Goal: Contribute content: Add original content to the website for others to see

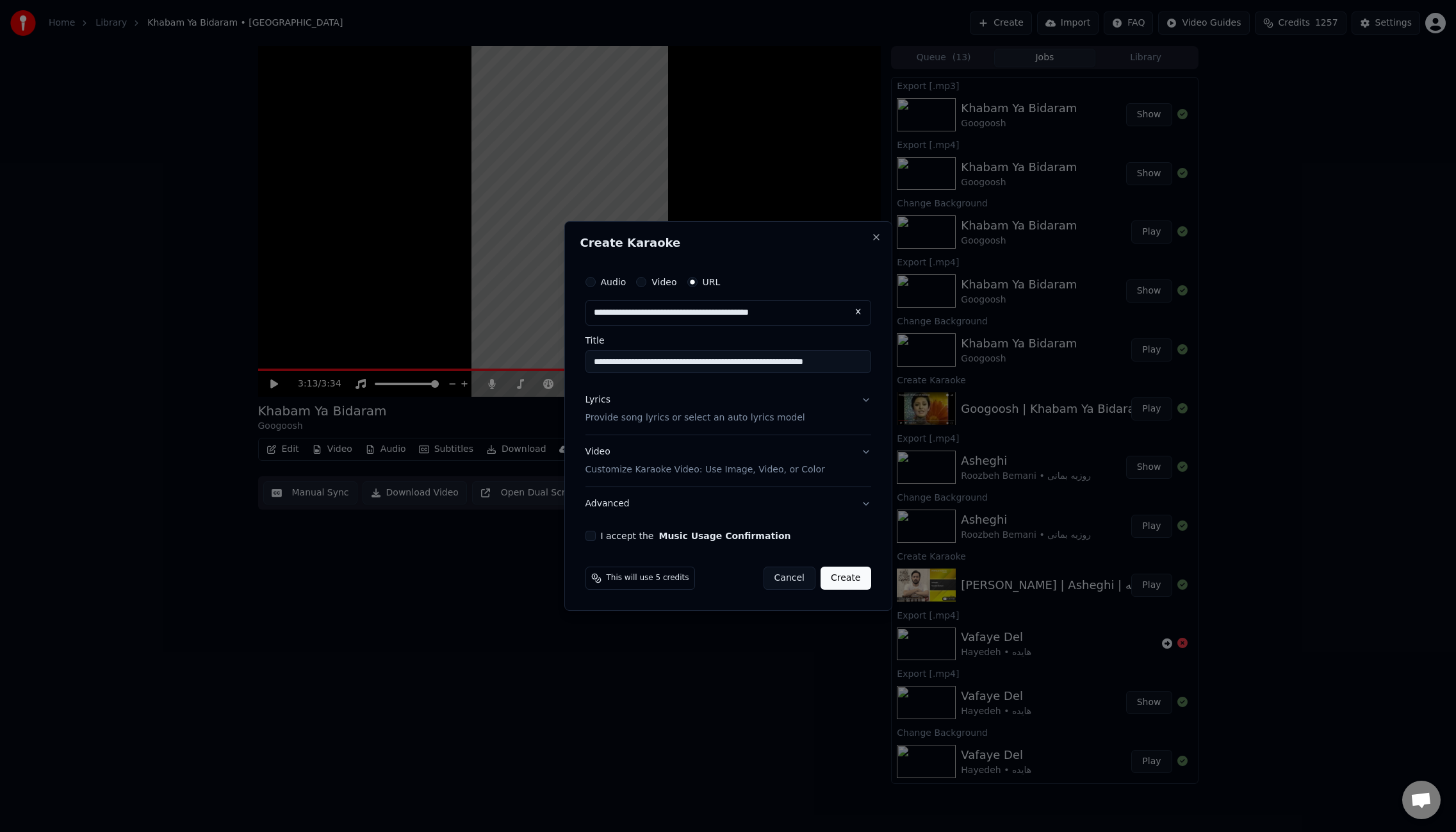
click at [591, 539] on button "I accept the Music Usage Confirmation" at bounding box center [590, 535] width 10 height 10
click at [864, 404] on button "Lyrics Provide song lyrics or select an auto lyrics model" at bounding box center [728, 409] width 285 height 51
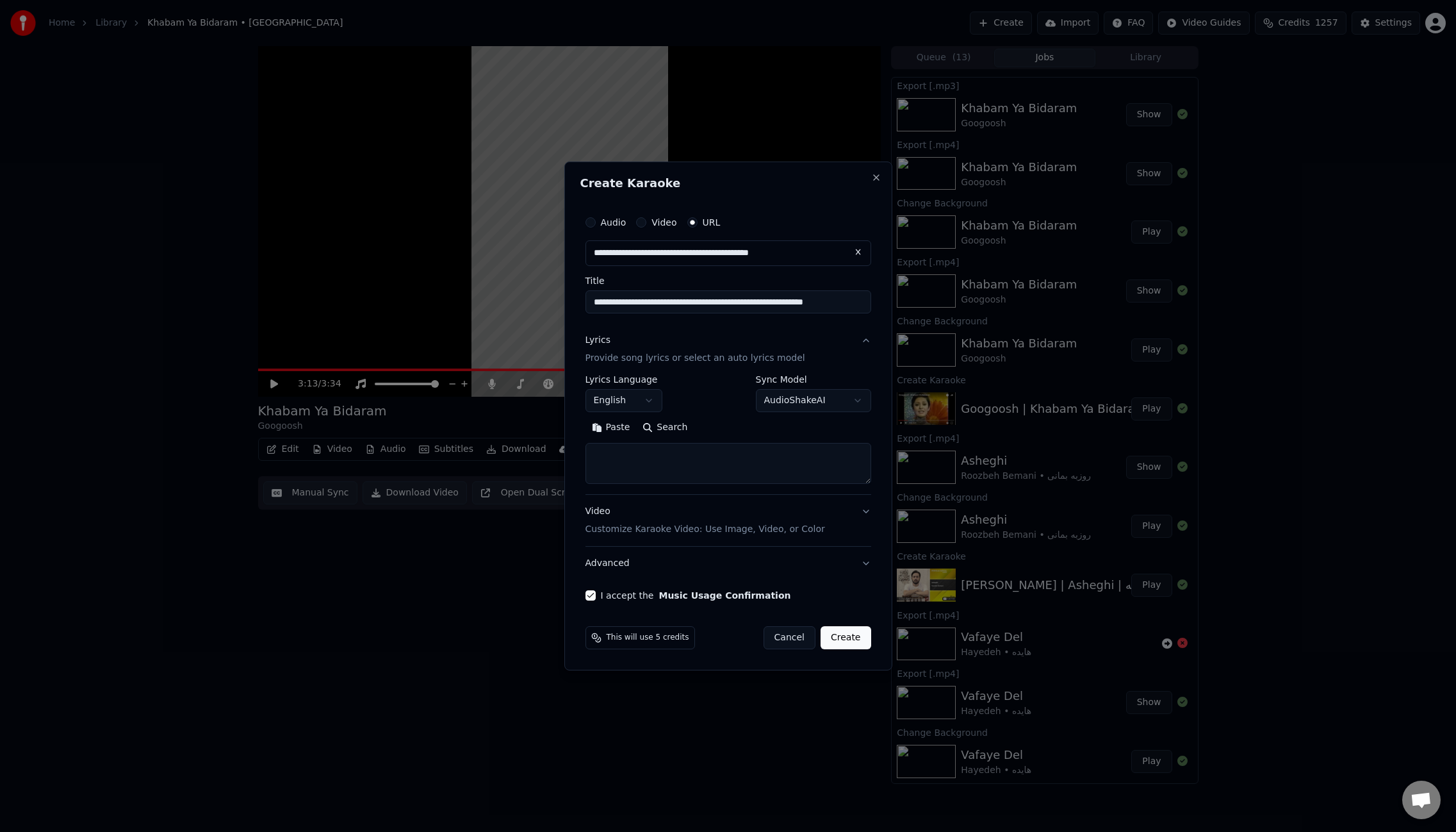
click at [800, 401] on body "Home Library Khabam Ya Bidaram • Googoosh Create Import FAQ Video Guides Credit…" at bounding box center [728, 416] width 1456 height 832
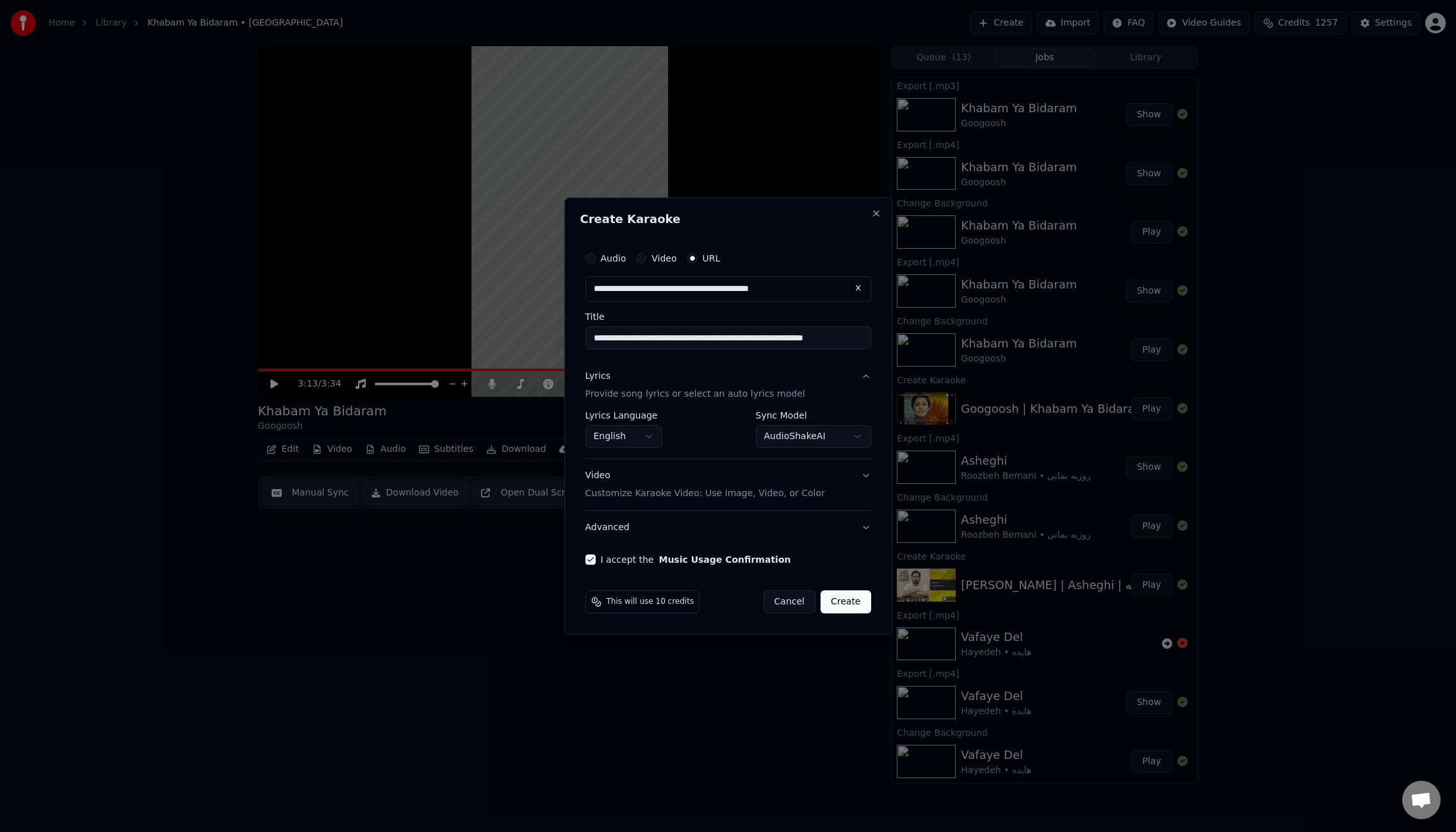
click at [840, 430] on body "Home Library Khabam Ya Bidaram • Googoosh Create Import FAQ Video Guides Credit…" at bounding box center [728, 416] width 1456 height 832
click at [852, 606] on button "Create" at bounding box center [845, 602] width 50 height 23
select select "**********"
select select
